Goal: Register for event/course

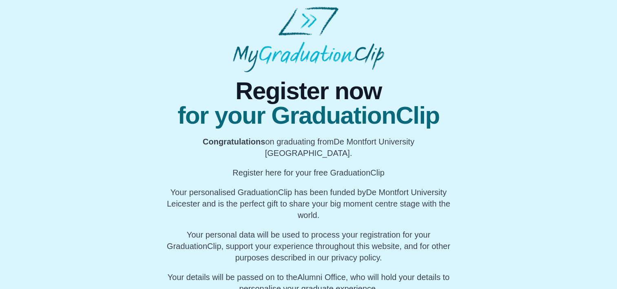
scroll to position [68, 0]
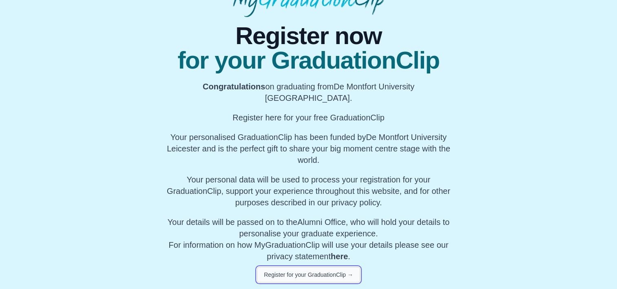
click at [307, 272] on button "Register for your GraduationClip →" at bounding box center [308, 274] width 103 height 15
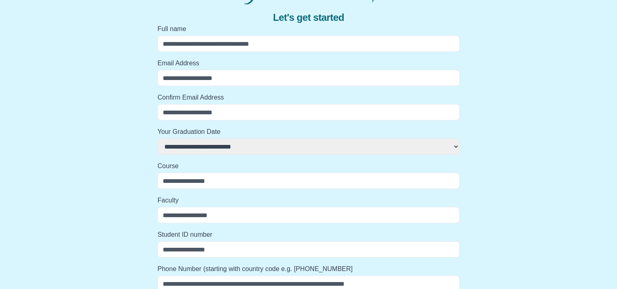
select select
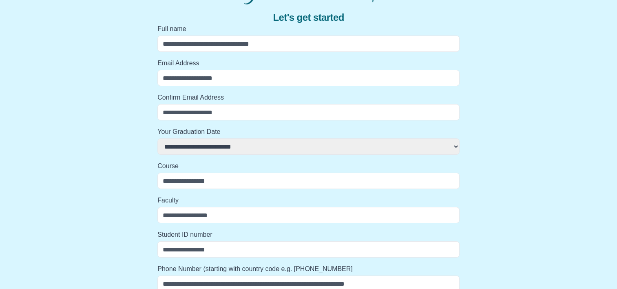
select select
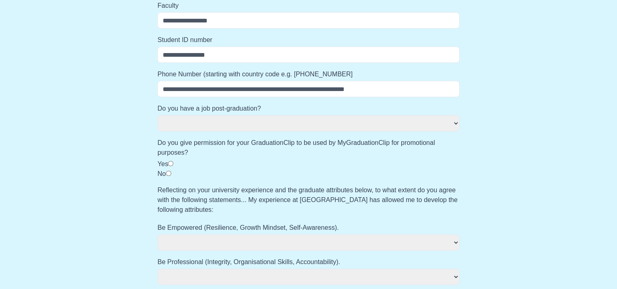
scroll to position [299, 0]
